Goal: Information Seeking & Learning: Understand process/instructions

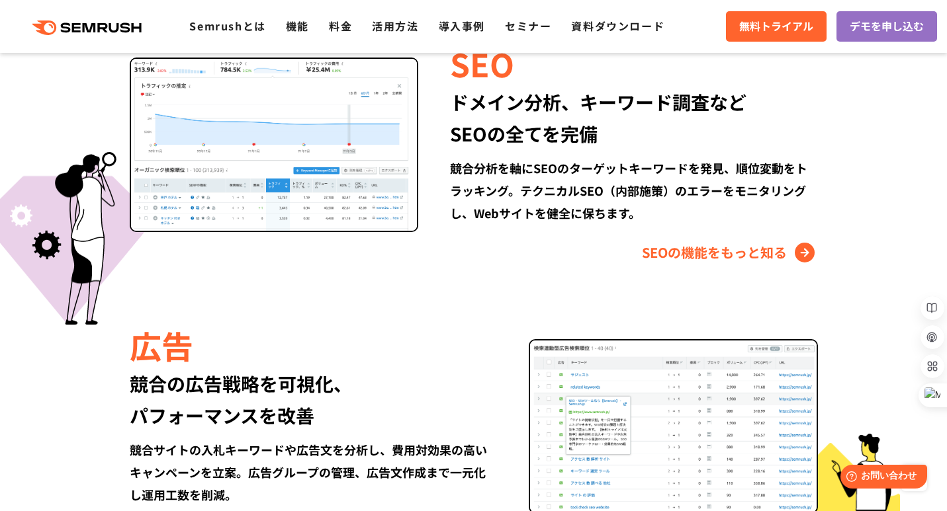
scroll to position [1189, 0]
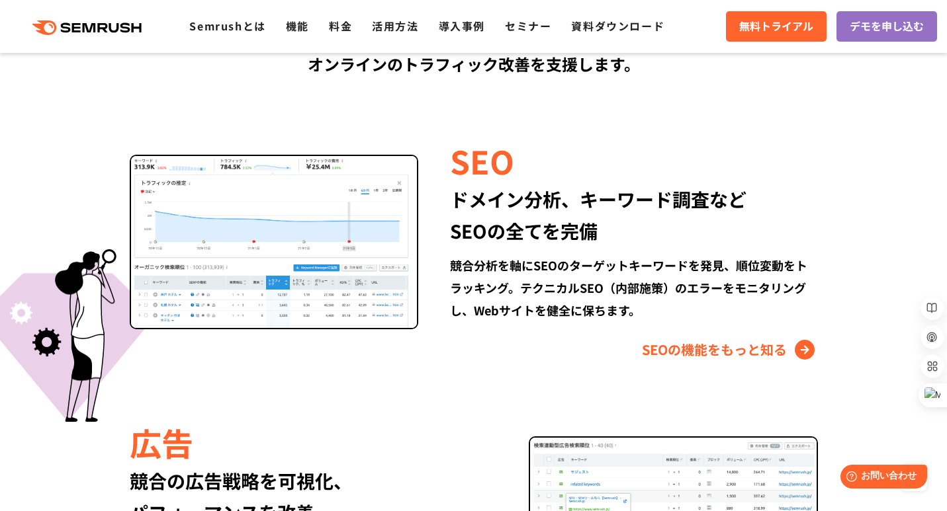
click at [372, 279] on img at bounding box center [274, 242] width 289 height 175
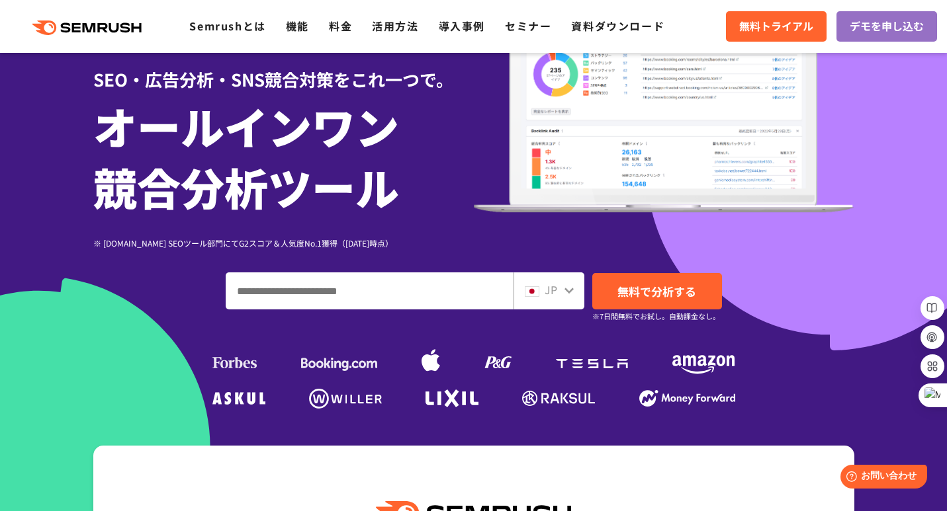
scroll to position [125, 0]
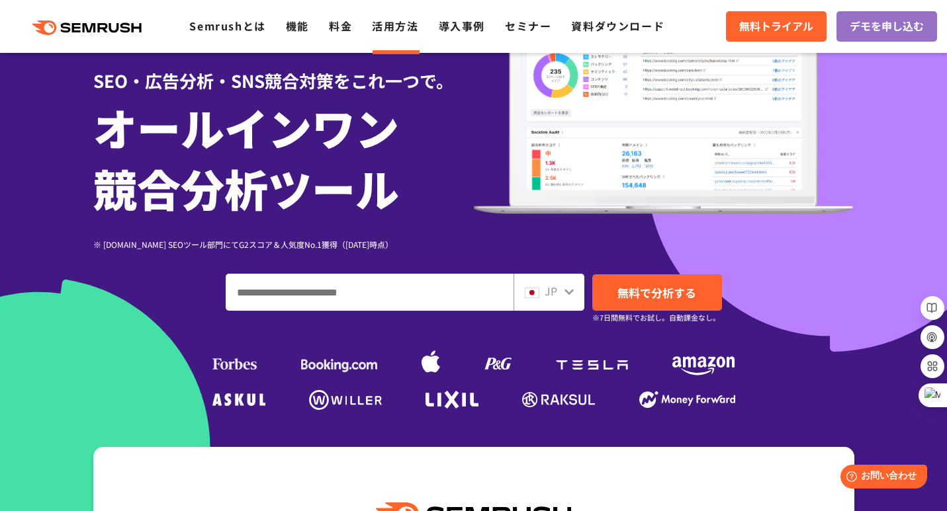
click at [384, 30] on link "活用方法" at bounding box center [395, 26] width 46 height 16
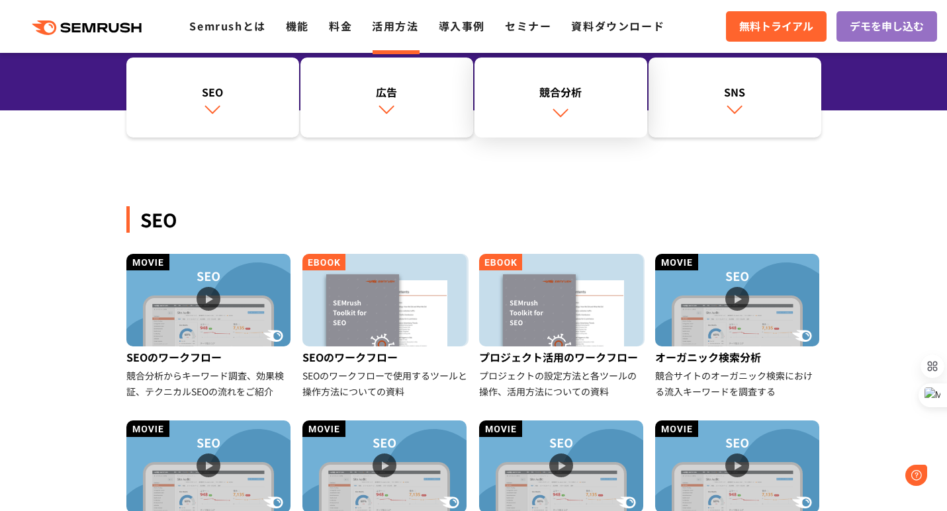
click at [521, 124] on link "競合分析" at bounding box center [560, 98] width 173 height 81
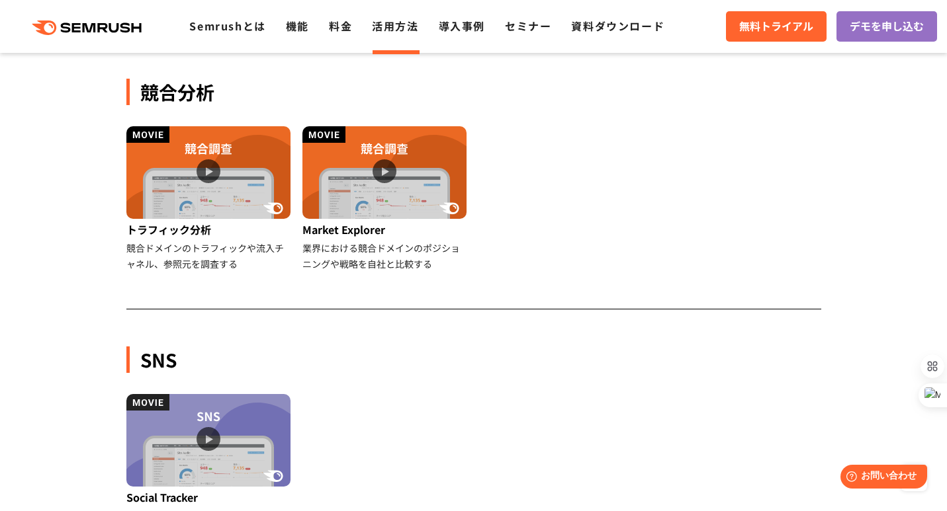
scroll to position [1174, 0]
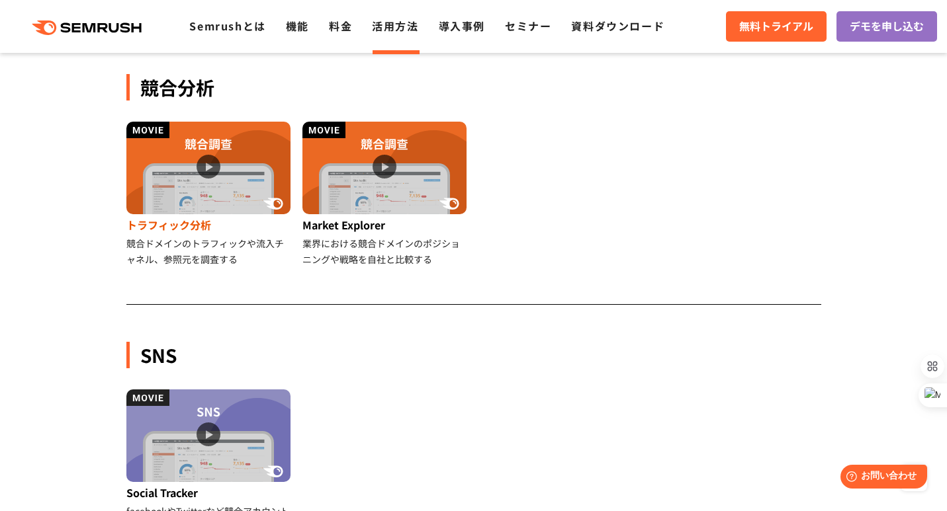
click at [225, 245] on div "競合ドメインのトラフィックや流入チャネル、参照元を調査する" at bounding box center [209, 252] width 166 height 32
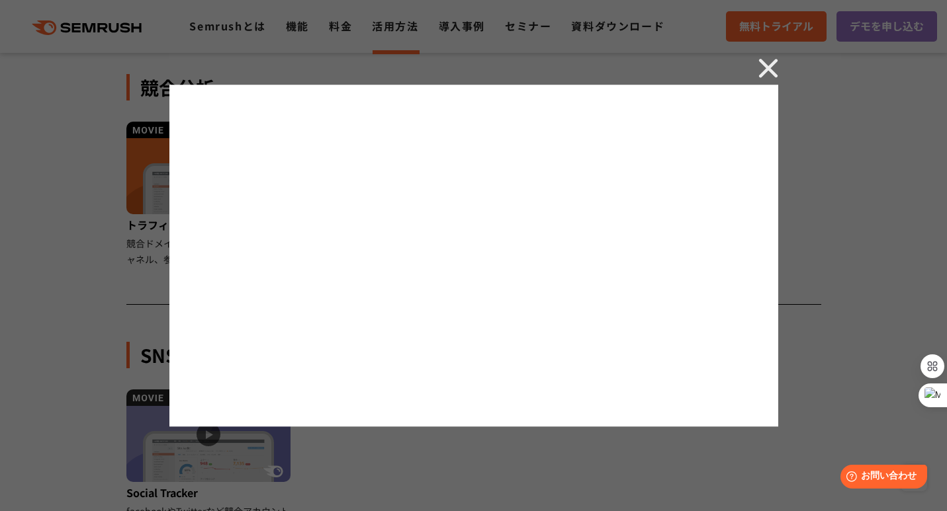
click at [768, 66] on img at bounding box center [768, 68] width 20 height 20
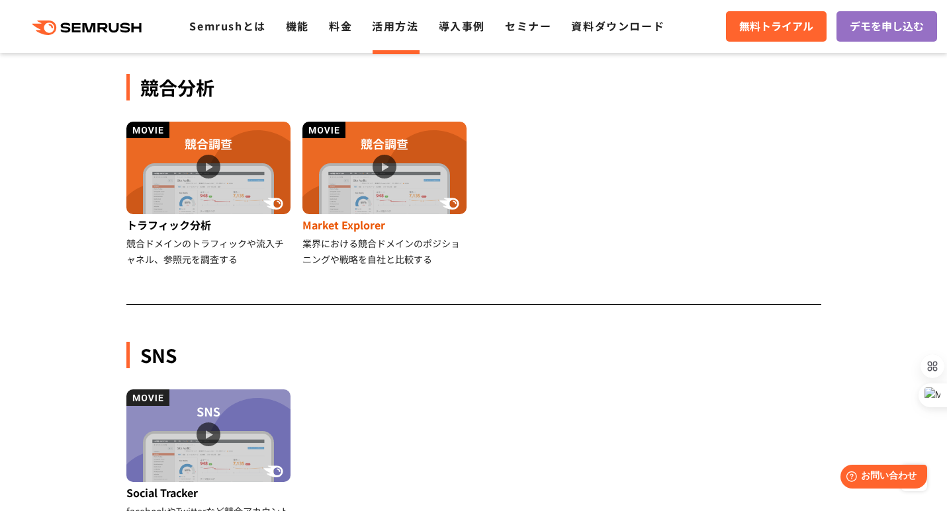
click at [385, 224] on div "Market Explorer" at bounding box center [385, 224] width 166 height 21
